Goal: Information Seeking & Learning: Learn about a topic

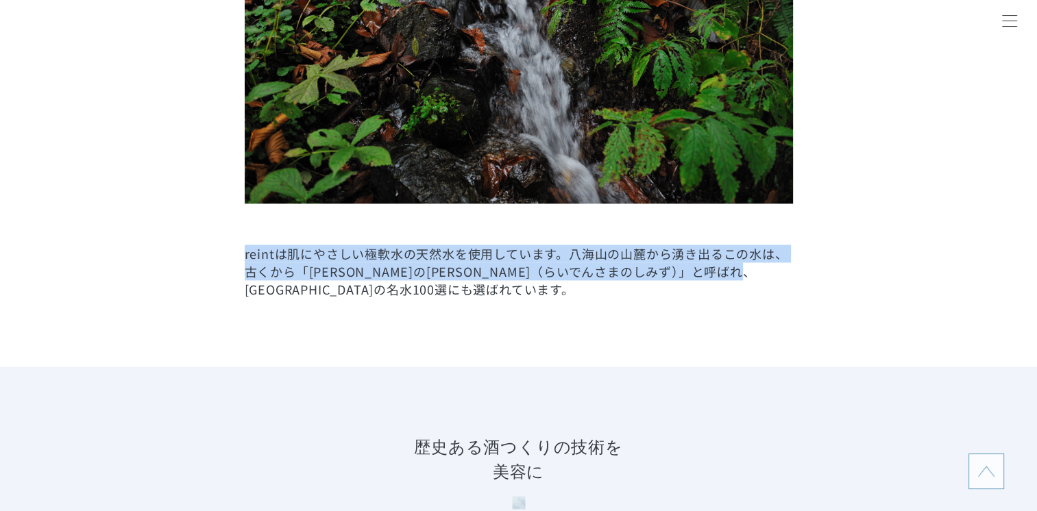
scroll to position [1714, 0]
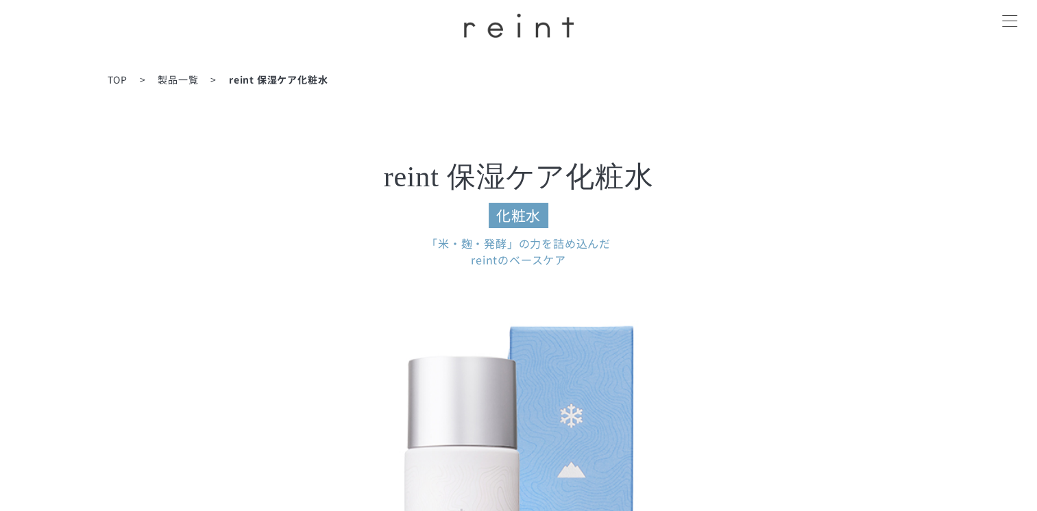
click at [186, 79] on span "製品一覧" at bounding box center [178, 80] width 40 height 14
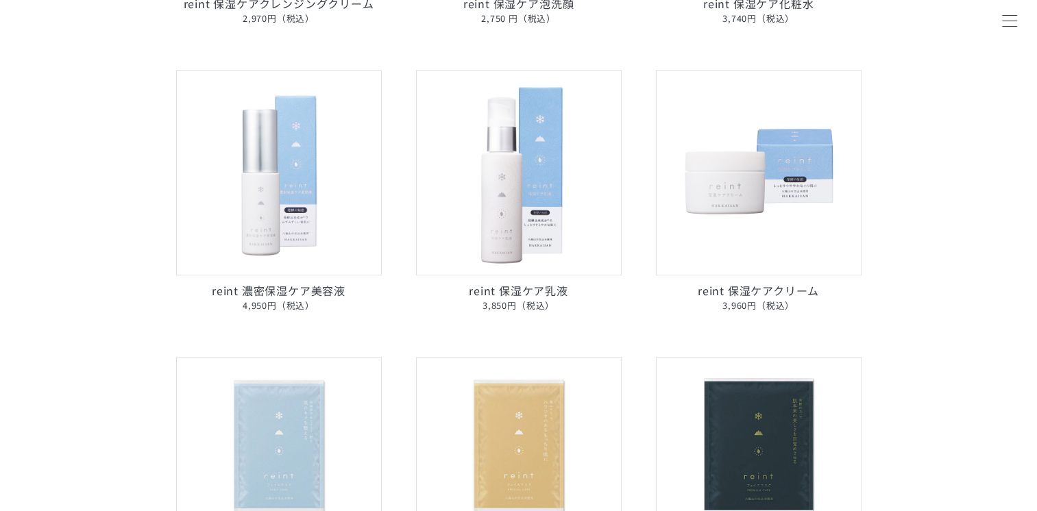
scroll to position [480, 0]
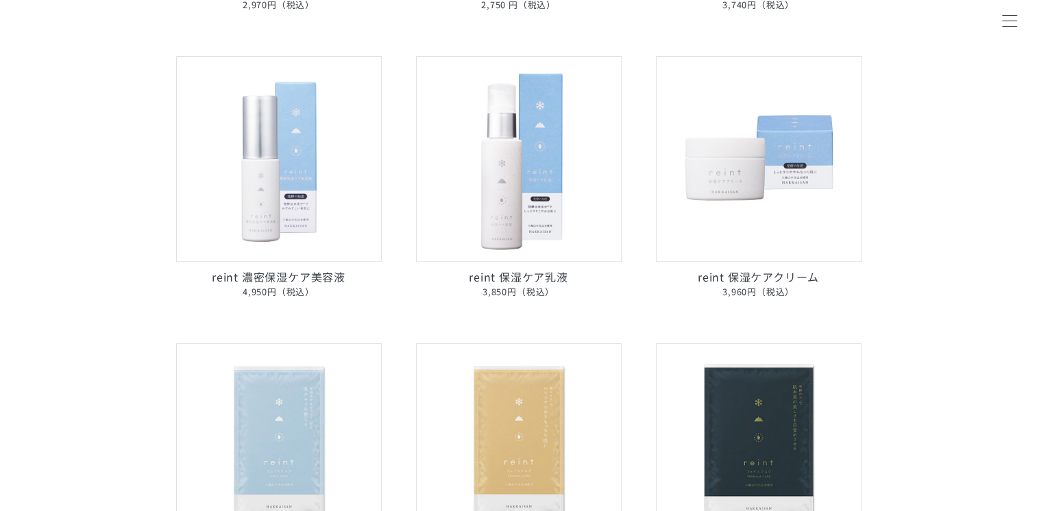
click at [557, 193] on img at bounding box center [519, 159] width 206 height 206
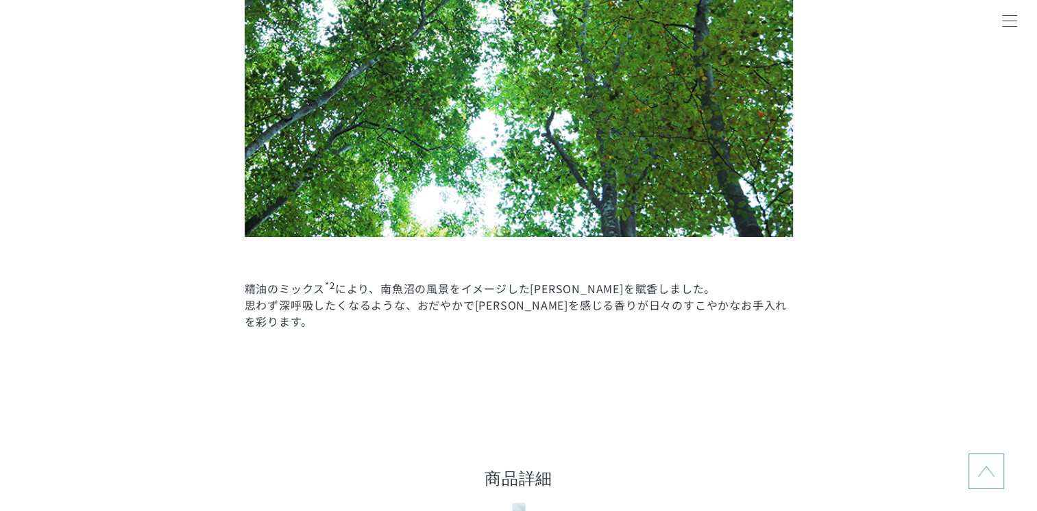
scroll to position [5964, 0]
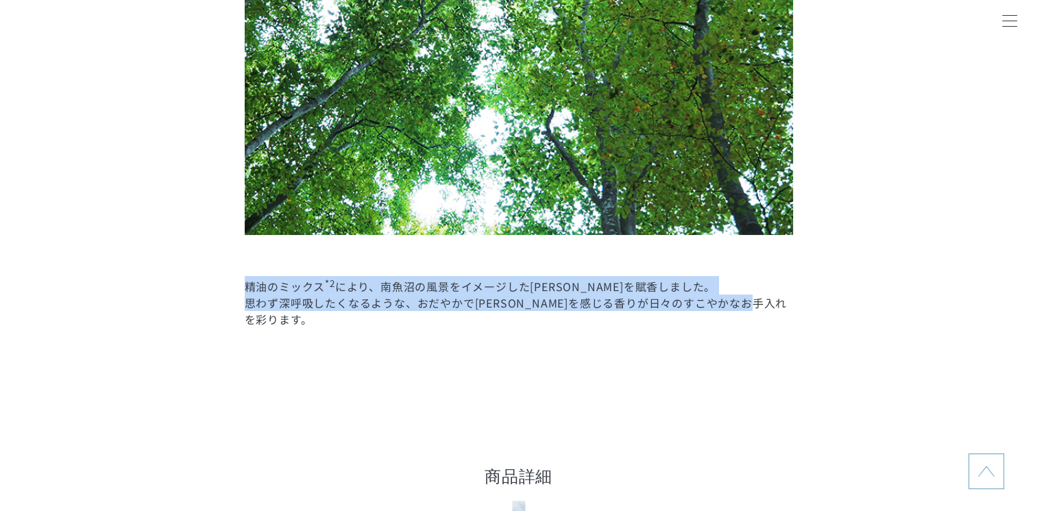
drag, startPoint x: 239, startPoint y: 288, endPoint x: 583, endPoint y: 323, distance: 345.9
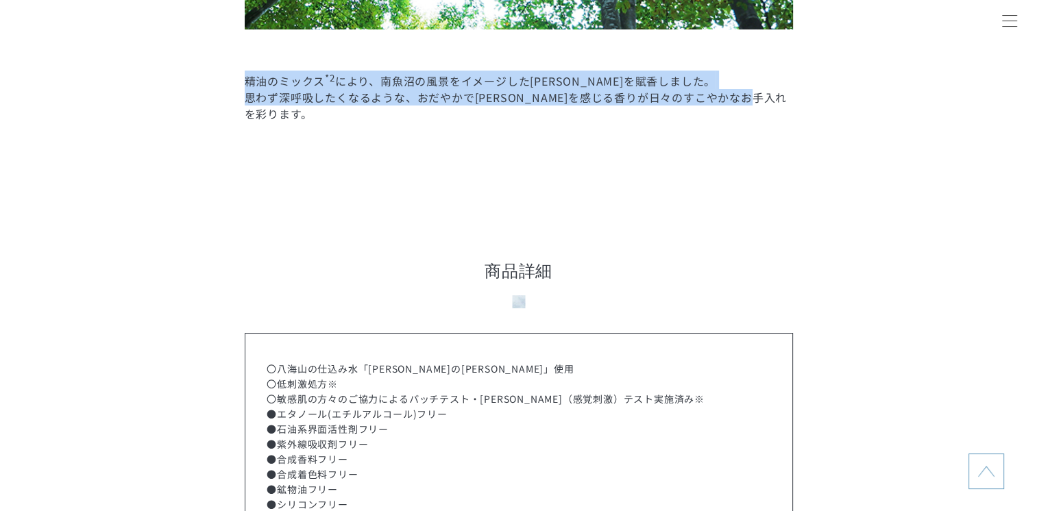
scroll to position [5896, 0]
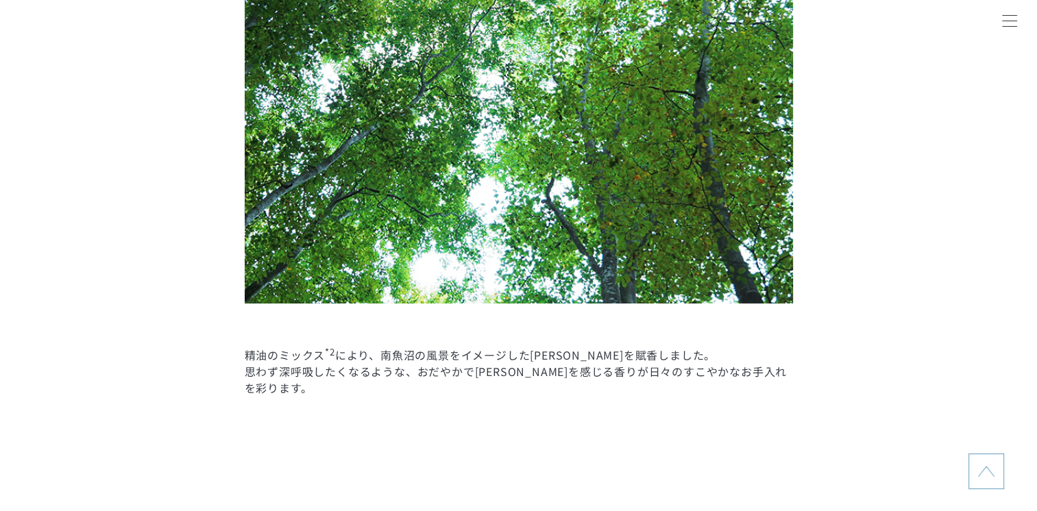
click at [519, 329] on dd at bounding box center [519, 27] width 548 height 634
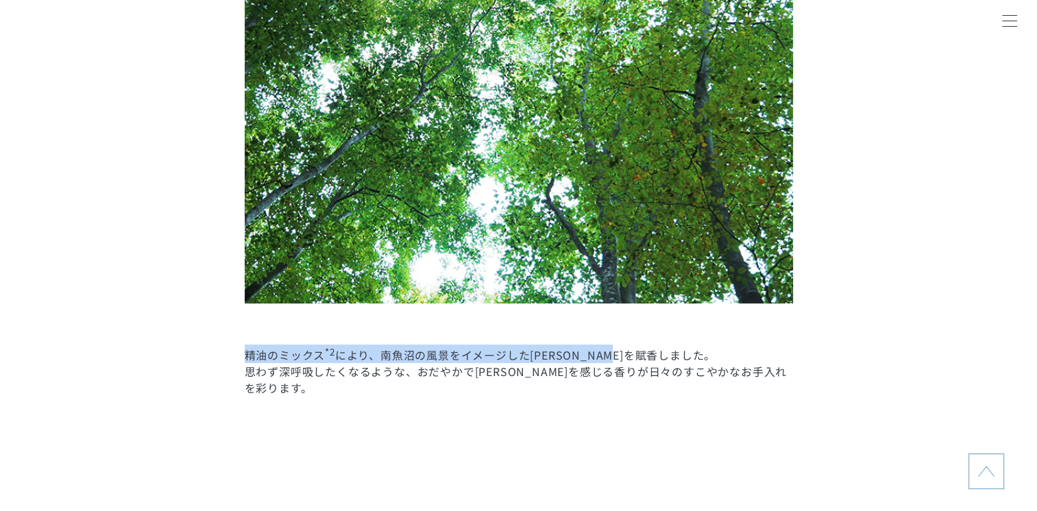
drag, startPoint x: 244, startPoint y: 352, endPoint x: 658, endPoint y: 358, distance: 414.1
click at [658, 358] on dd "精油のミックス *2 により、南魚沼の風景をイメージした[PERSON_NAME]を賦香しました。 思わず深呼吸したくなるような、おだやかで[PERSON_N…" at bounding box center [519, 370] width 548 height 51
copy dd "精油のミックス *2 により、南魚沼の風景をイメージした[PERSON_NAME]を賦香しました。"
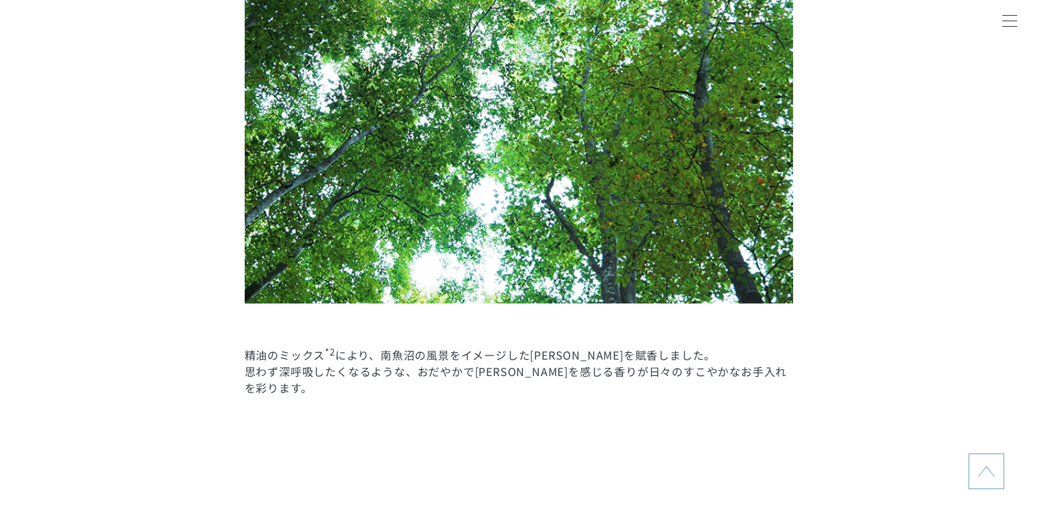
click at [368, 389] on dd "精油のミックス *2 により、南魚沼の風景をイメージした[PERSON_NAME]を賦香しました。 思わず深呼吸したくなるような、おだやかで[PERSON_N…" at bounding box center [519, 370] width 548 height 51
drag, startPoint x: 431, startPoint y: 376, endPoint x: 575, endPoint y: 378, distance: 144.0
click at [575, 378] on dd "精油のミックス *2 により、南魚沼の風景をイメージした[PERSON_NAME]を賦香しました。 思わず深呼吸したくなるような、おだやかで[PERSON_N…" at bounding box center [519, 370] width 548 height 51
copy dd "おだやかで[PERSON_NAME]を感じる香り"
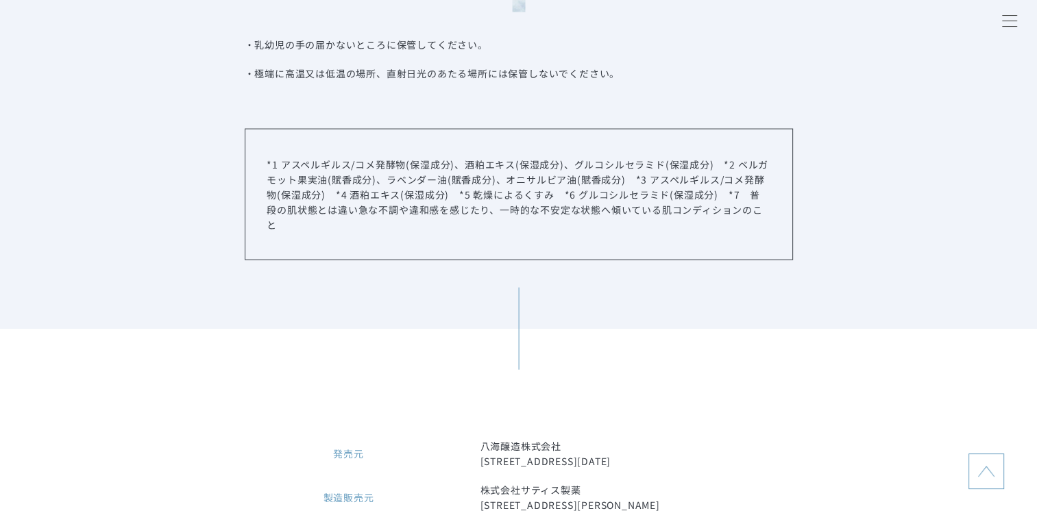
scroll to position [8158, 0]
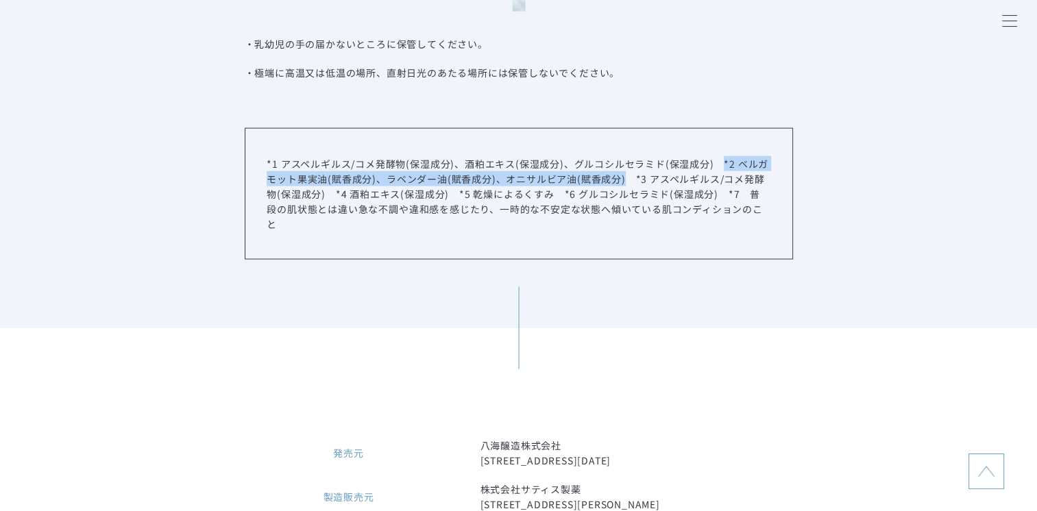
drag, startPoint x: 721, startPoint y: 166, endPoint x: 625, endPoint y: 185, distance: 97.9
click at [625, 185] on p "*1 アスペルギルス/コメ発酵物(保湿成分)、酒粕エキス(保湿成分)、グルコシルセラミド(保湿成分)　*2 ベルガモット果実油(賦香成分)、ラベンダー油(賦香…" at bounding box center [518, 193] width 503 height 75
copy p "*2 ベルガモット果実油(賦香成分)、ラベンダー油(賦香成分)、オニサルビア油(賦香成分)"
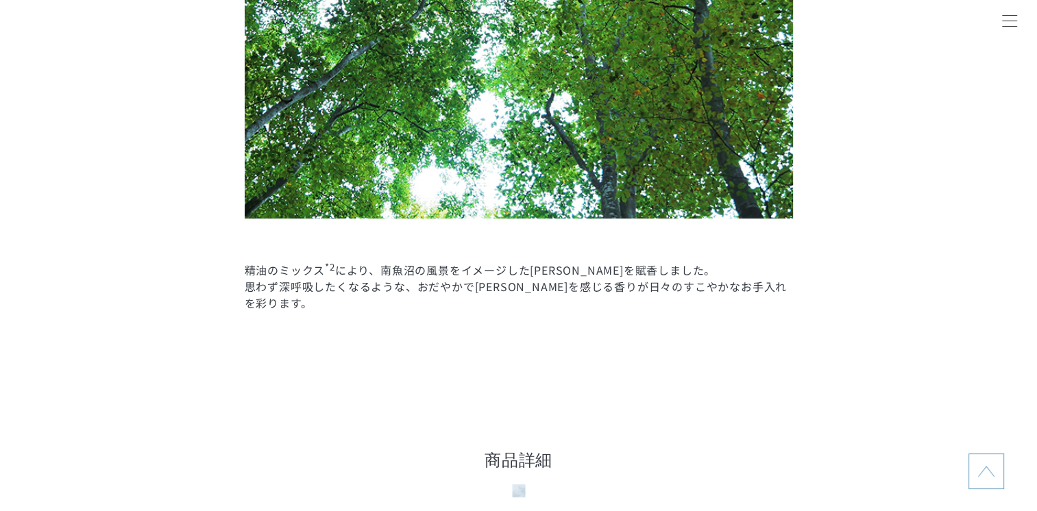
scroll to position [5964, 0]
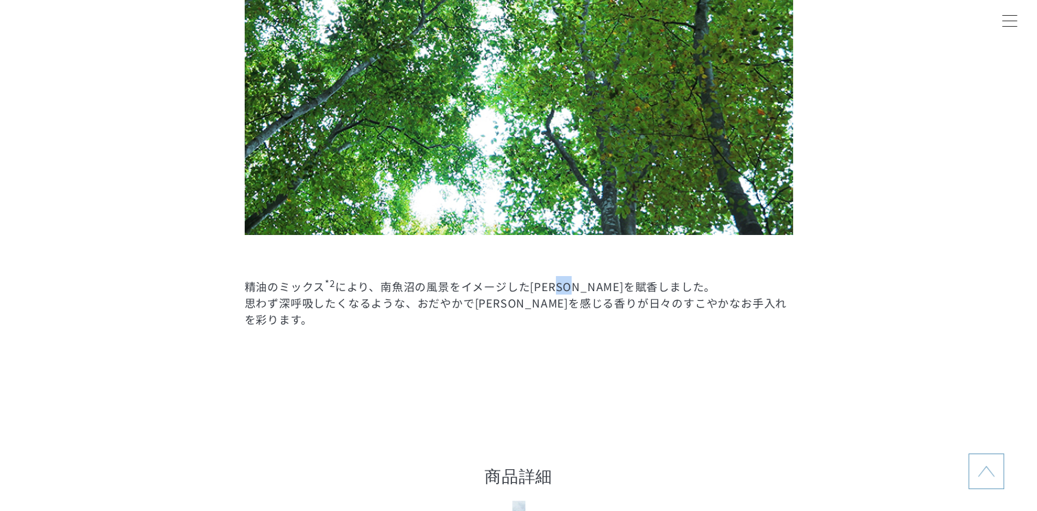
drag, startPoint x: 595, startPoint y: 290, endPoint x: 570, endPoint y: 291, distance: 24.7
click at [570, 291] on dd "精油のミックス *2 により、南魚沼の風景をイメージした[PERSON_NAME]を賦香しました。 思わず深呼吸したくなるような、おだやかで[PERSON_N…" at bounding box center [519, 301] width 548 height 51
copy dd "賦香"
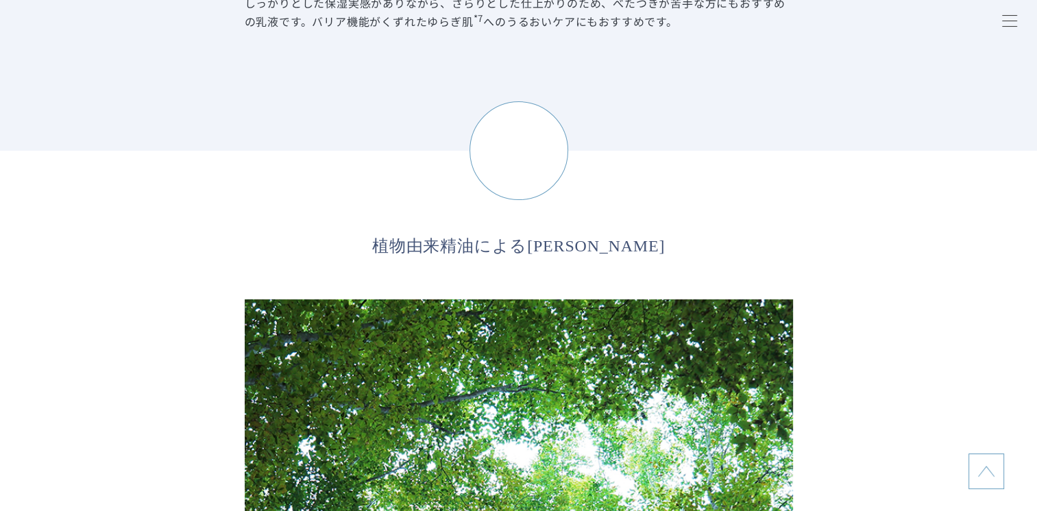
scroll to position [5073, 0]
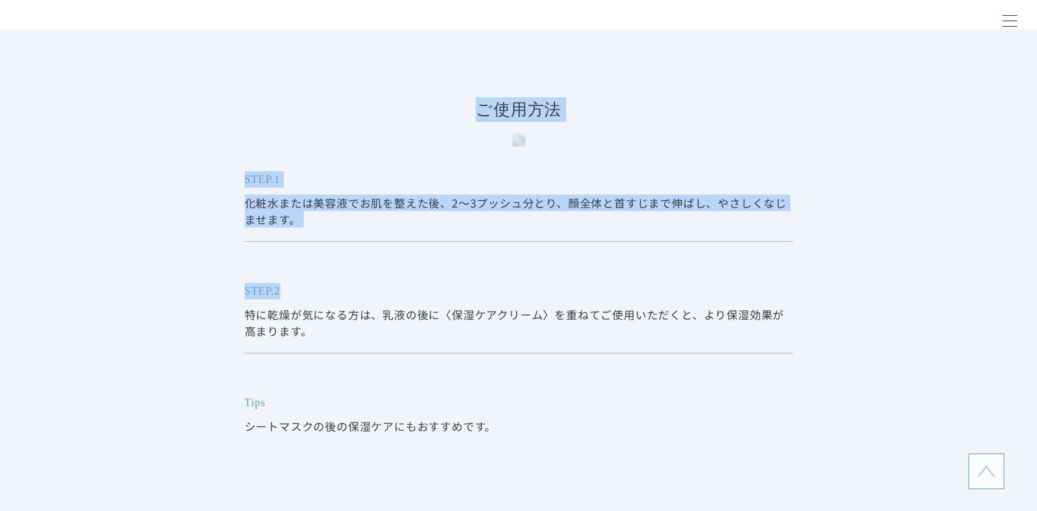
drag, startPoint x: 243, startPoint y: 278, endPoint x: 395, endPoint y: 264, distance: 152.9
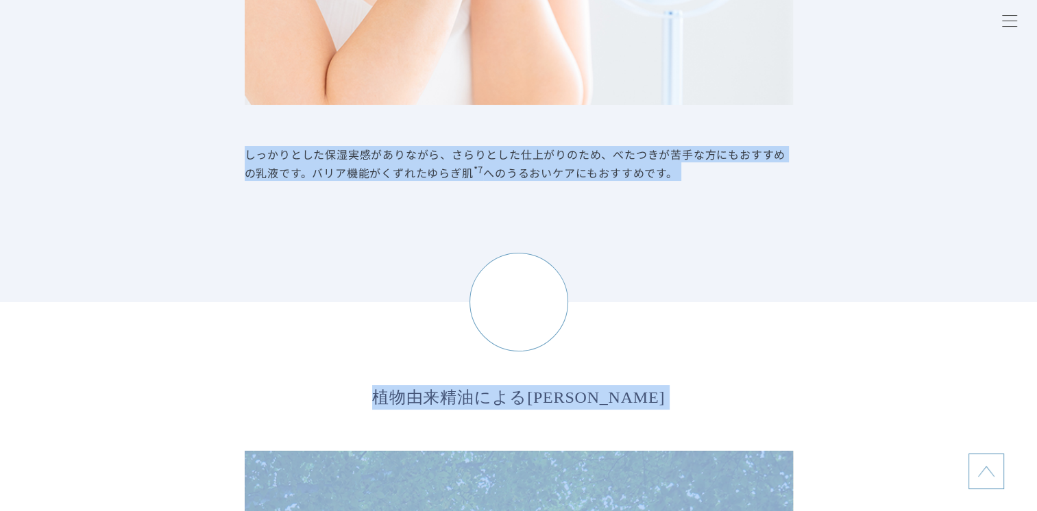
scroll to position [5079, 0]
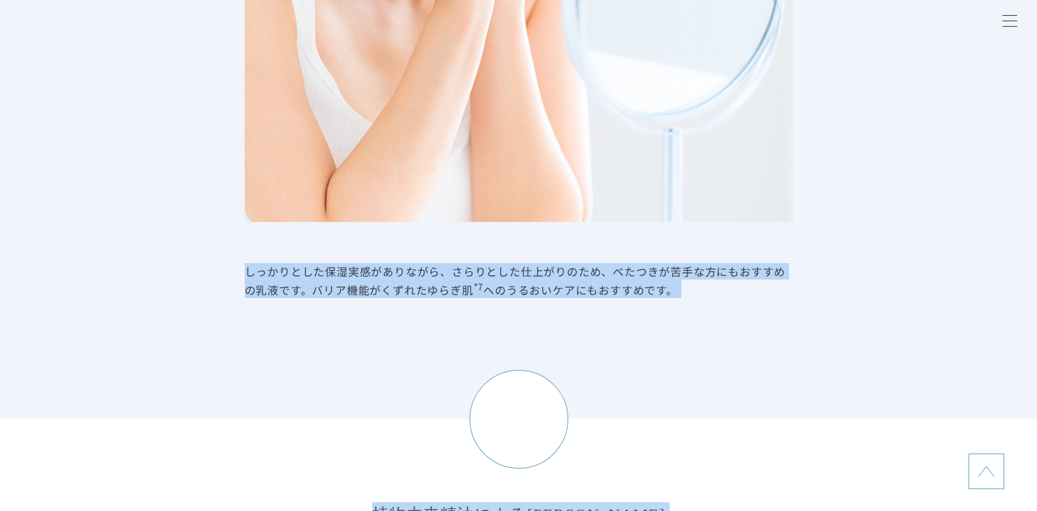
drag, startPoint x: 240, startPoint y: 271, endPoint x: 792, endPoint y: 323, distance: 554.3
copy dd "しっかりとした保湿実感がありながら、さらりとした仕上がりのため、べたつきが苦手な方にもおすすめの乳液です。バリア機能がくずれたゆらぎ肌 *7 へのうるおいケア…"
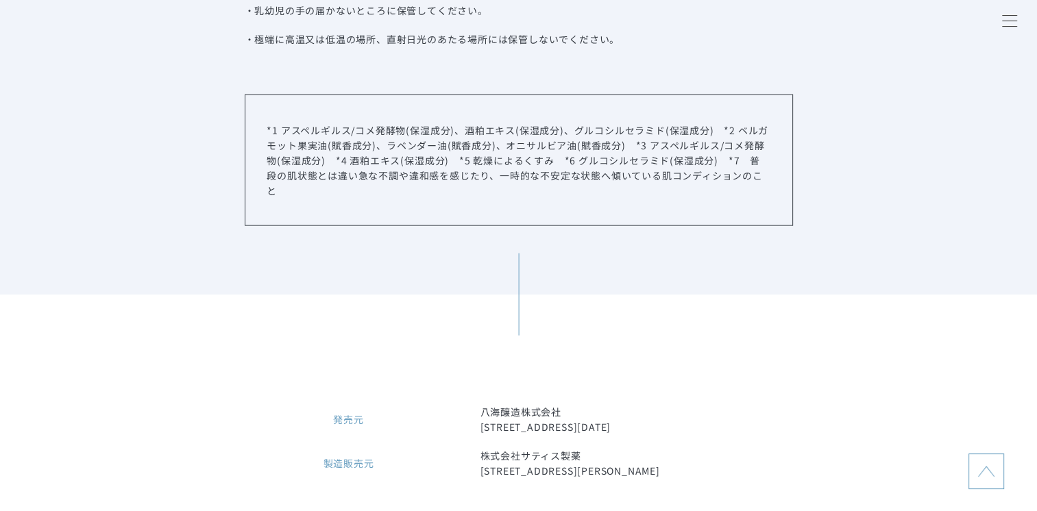
scroll to position [8164, 0]
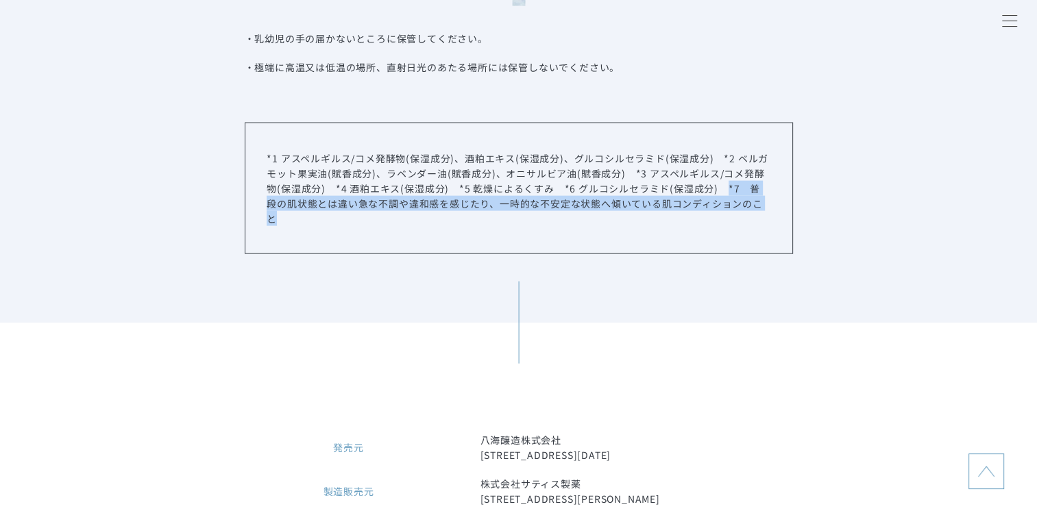
drag, startPoint x: 725, startPoint y: 191, endPoint x: 771, endPoint y: 210, distance: 49.8
click at [771, 210] on div "*1 アスペルギルス/コメ発酵物(保湿成分)、酒粕エキス(保湿成分)、グルコシルセラミド(保湿成分)　*2 ベルガモット果実油(賦香成分)、ラベンダー油(賦香…" at bounding box center [519, 189] width 548 height 132
copy p "*7　普段の肌状態とは違い急な不調や違和感を感じたり、一時的な不安定な状態へ傾いている肌コンディションのこと"
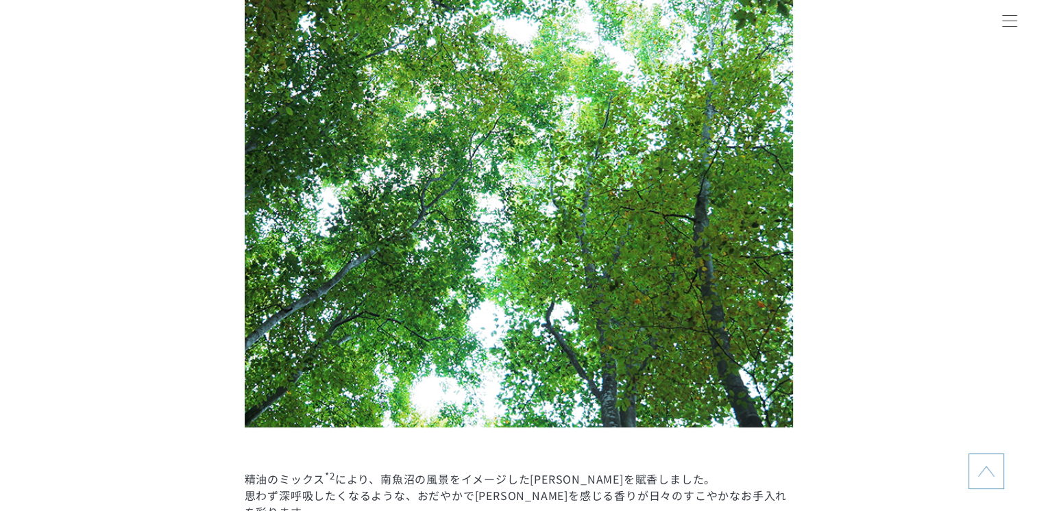
scroll to position [5764, 0]
